Goal: Find specific page/section: Find specific page/section

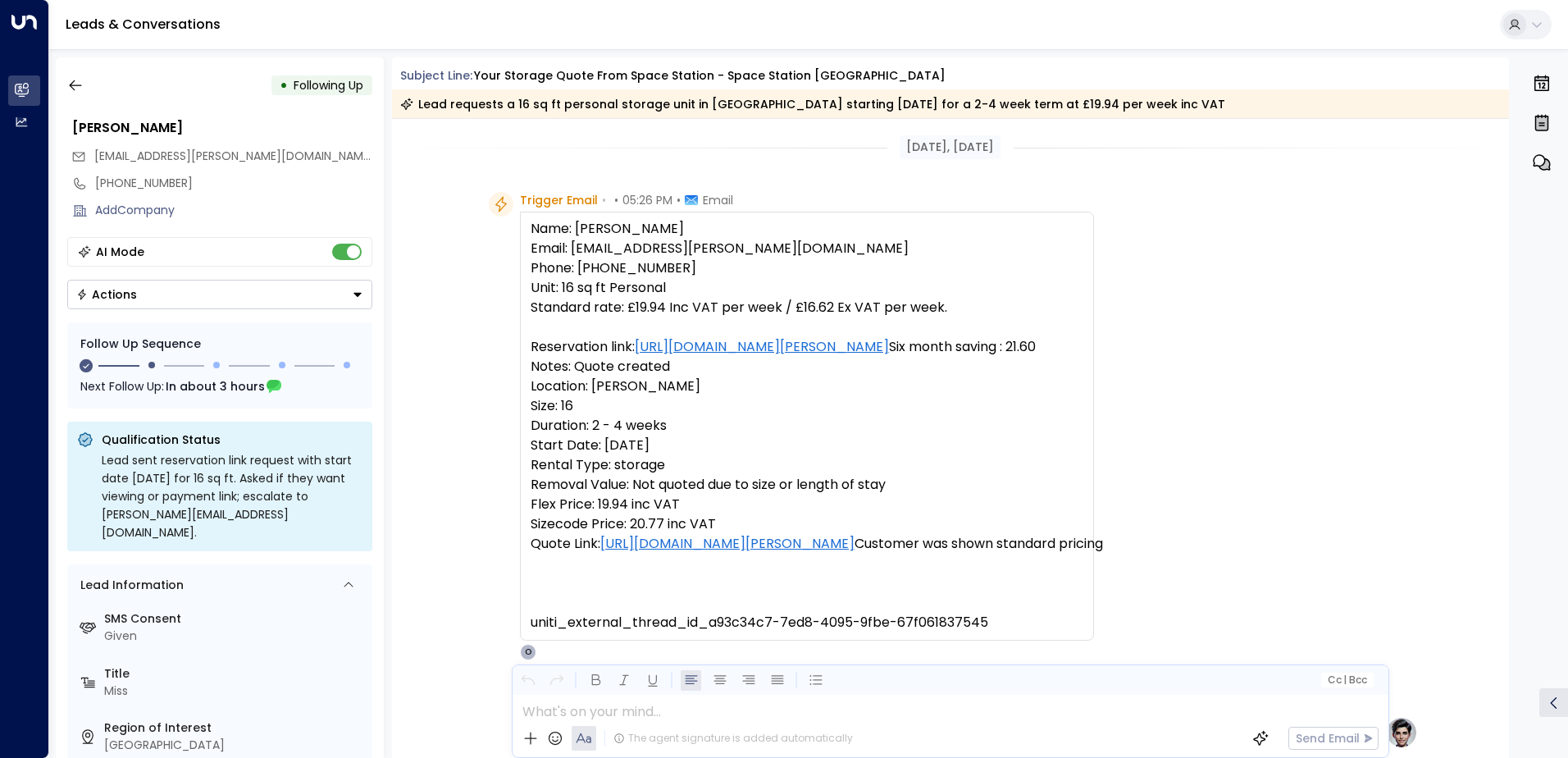
scroll to position [1230, 0]
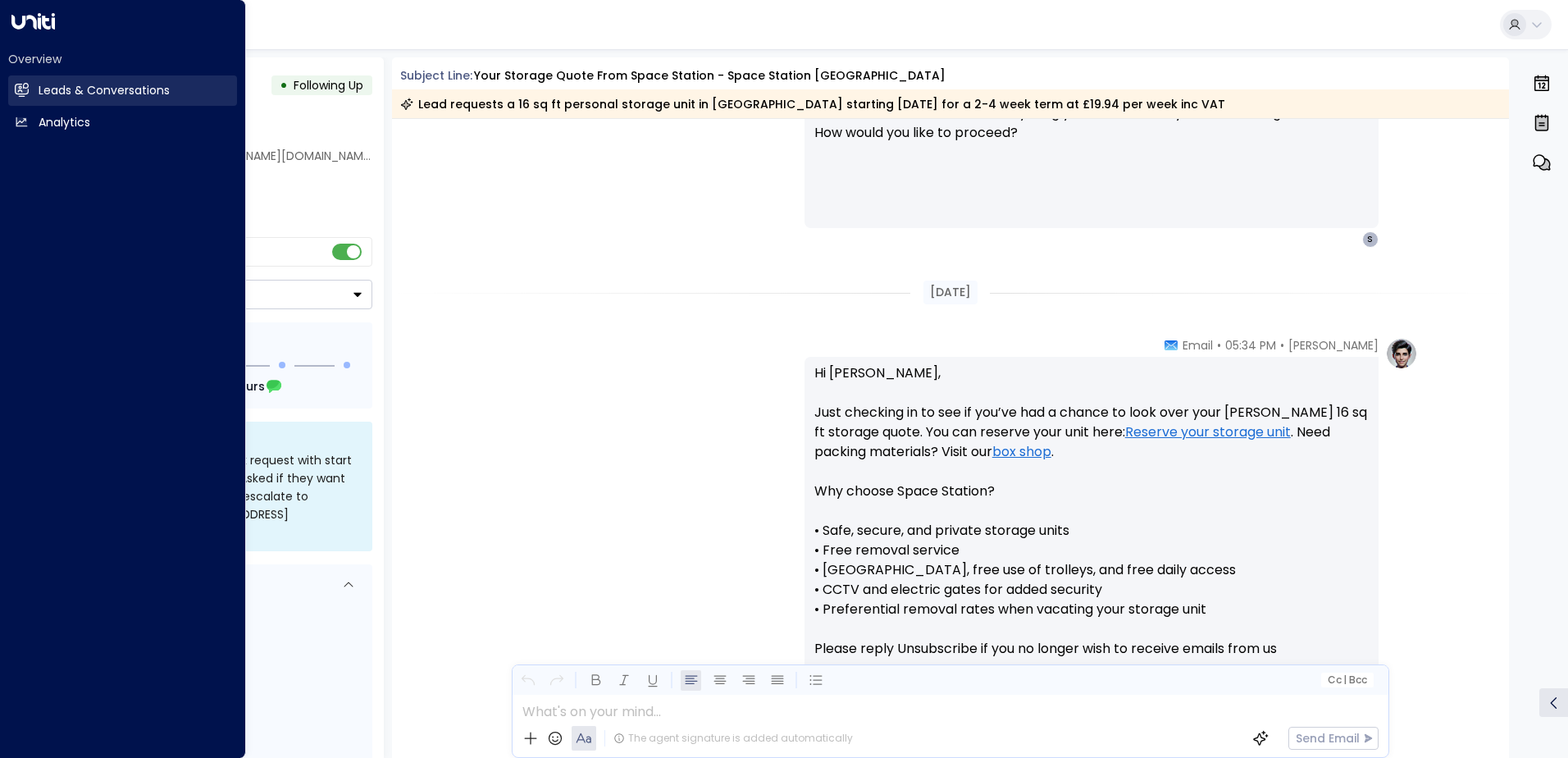
drag, startPoint x: 60, startPoint y: 91, endPoint x: 70, endPoint y: 91, distance: 10.0
click at [60, 91] on h2 "Leads & Conversations" at bounding box center [104, 90] width 131 height 17
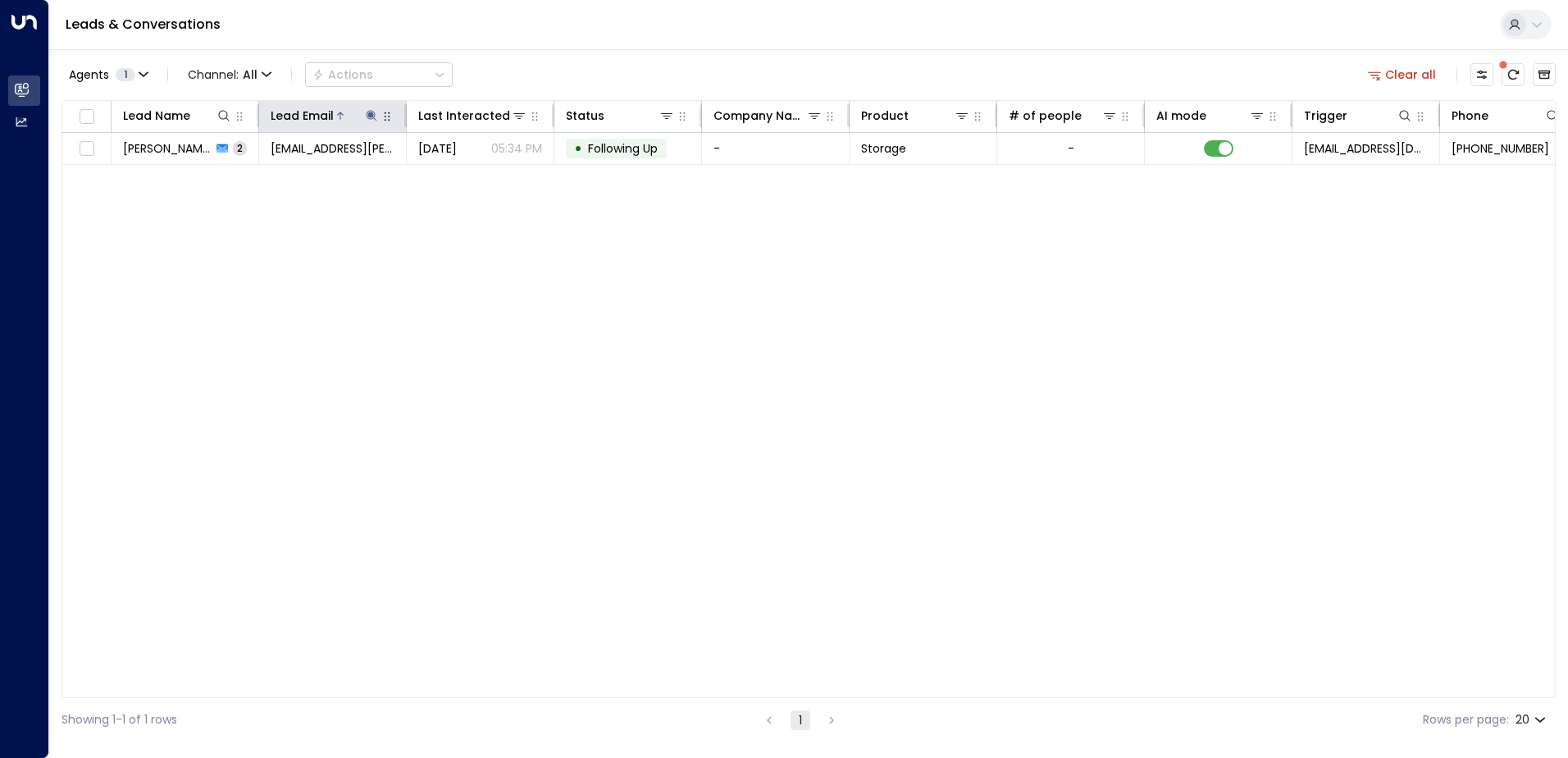
click at [372, 112] on icon at bounding box center [372, 116] width 13 height 13
click at [472, 171] on icon "button" at bounding box center [474, 175] width 11 height 11
click at [300, 170] on input "text" at bounding box center [371, 175] width 226 height 31
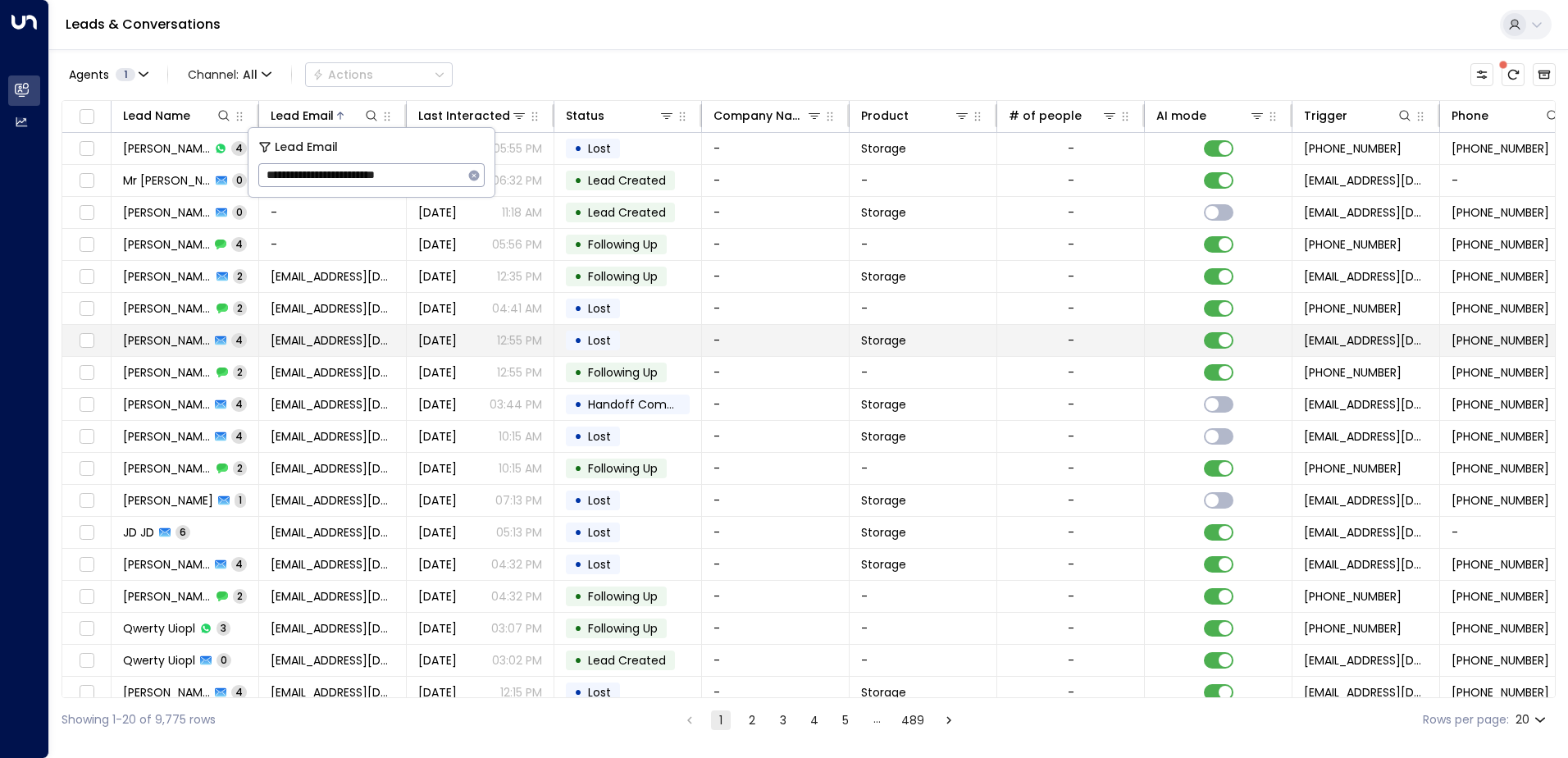
type input "**********"
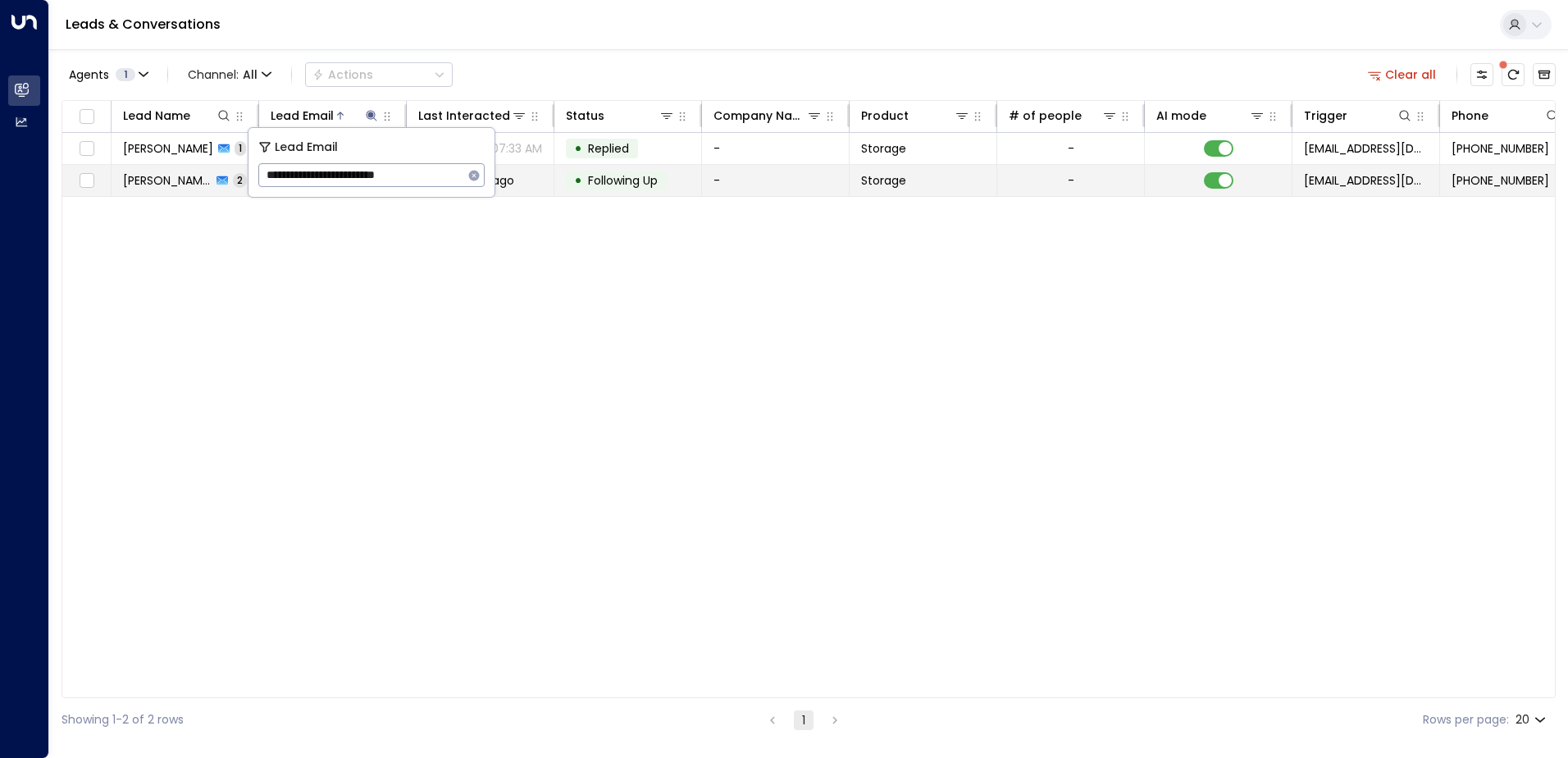
click at [778, 176] on td "-" at bounding box center [776, 181] width 147 height 31
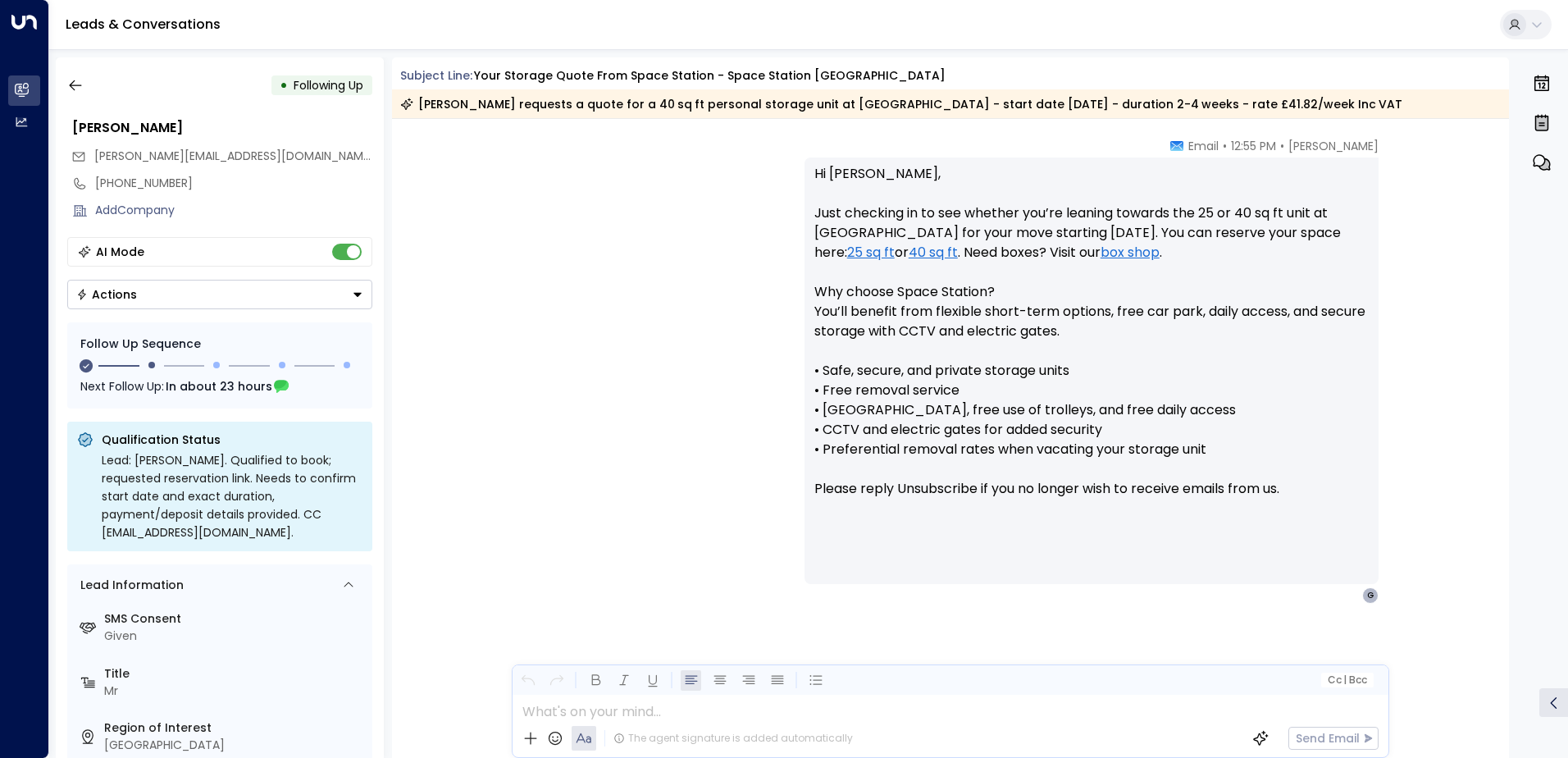
scroll to position [1282, 0]
